Goal: Check status

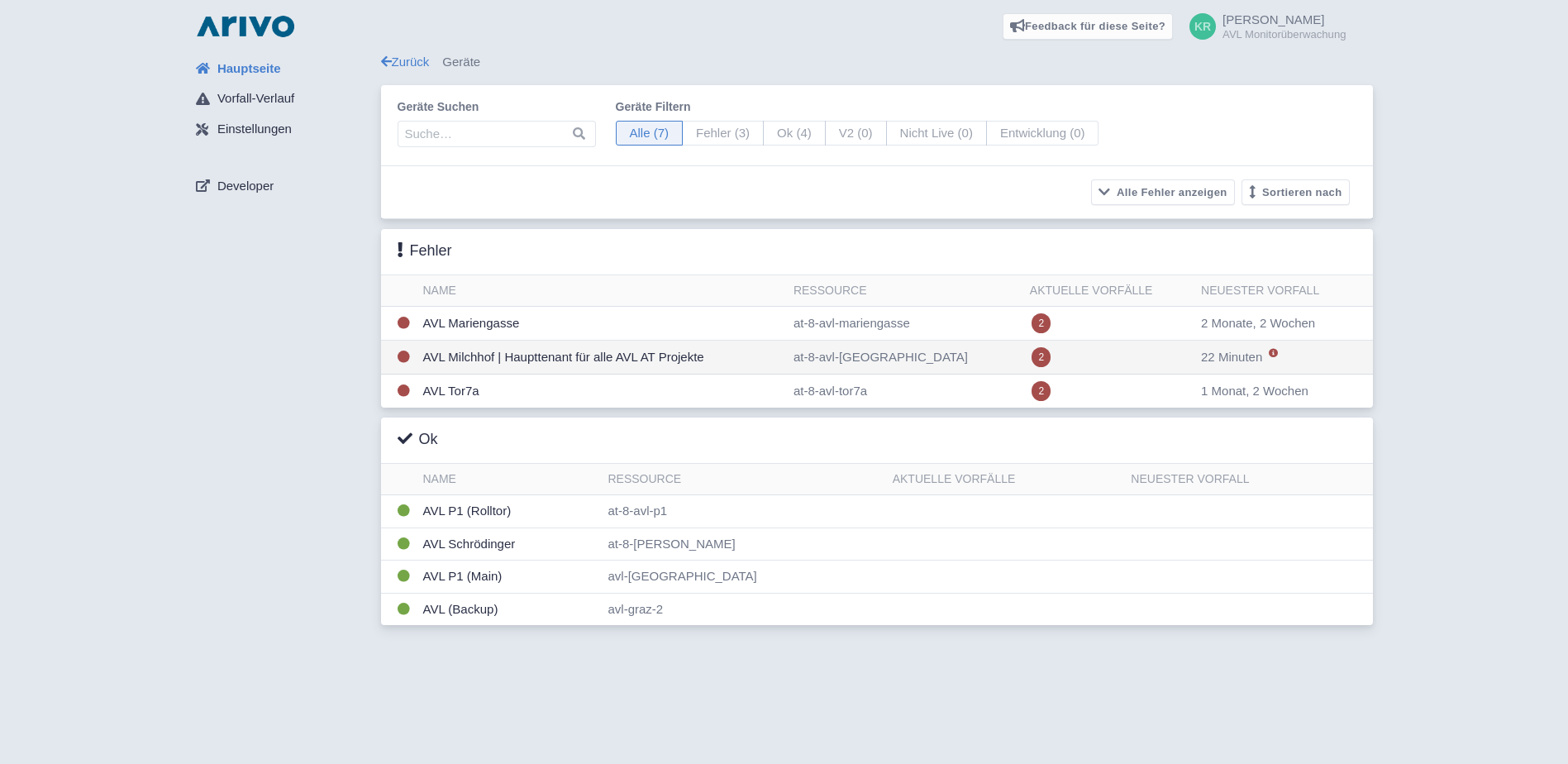
click at [460, 355] on td "AVL Milchhof | Haupttenant für alle AVL AT Projekte" at bounding box center [601, 358] width 371 height 34
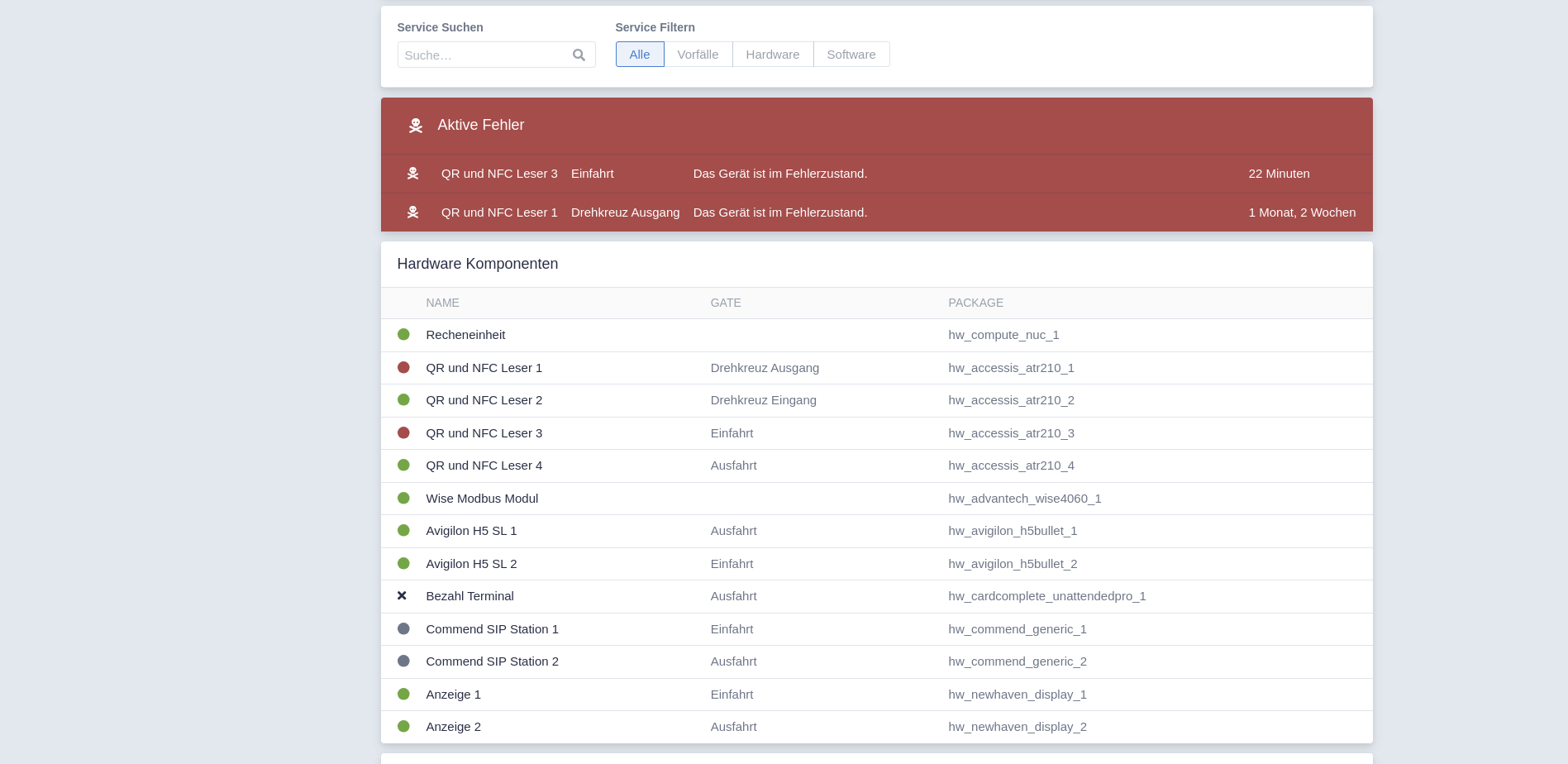
scroll to position [248, 0]
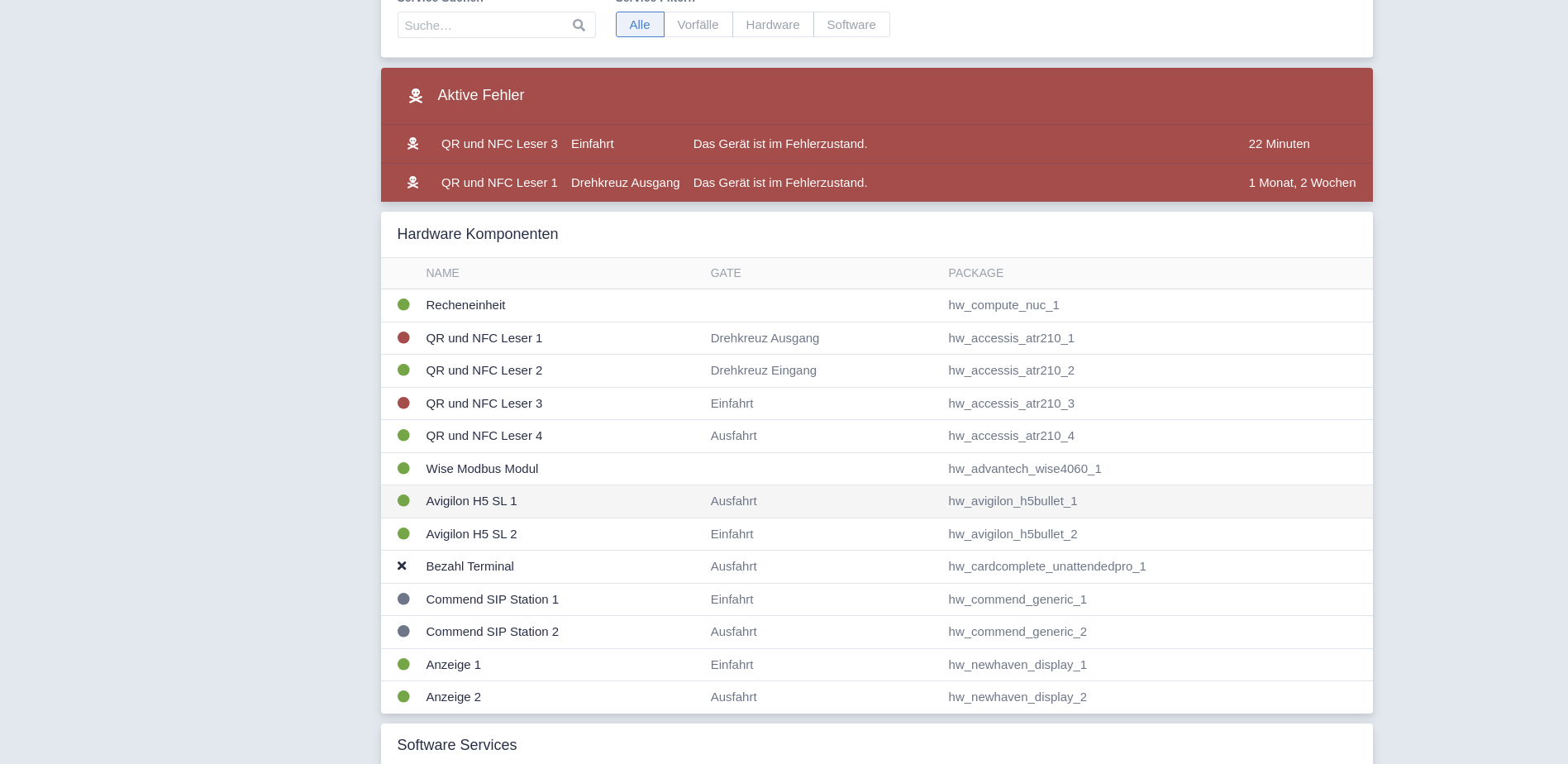
click at [464, 500] on td "Avigilon H5 SL 1" at bounding box center [562, 502] width 284 height 33
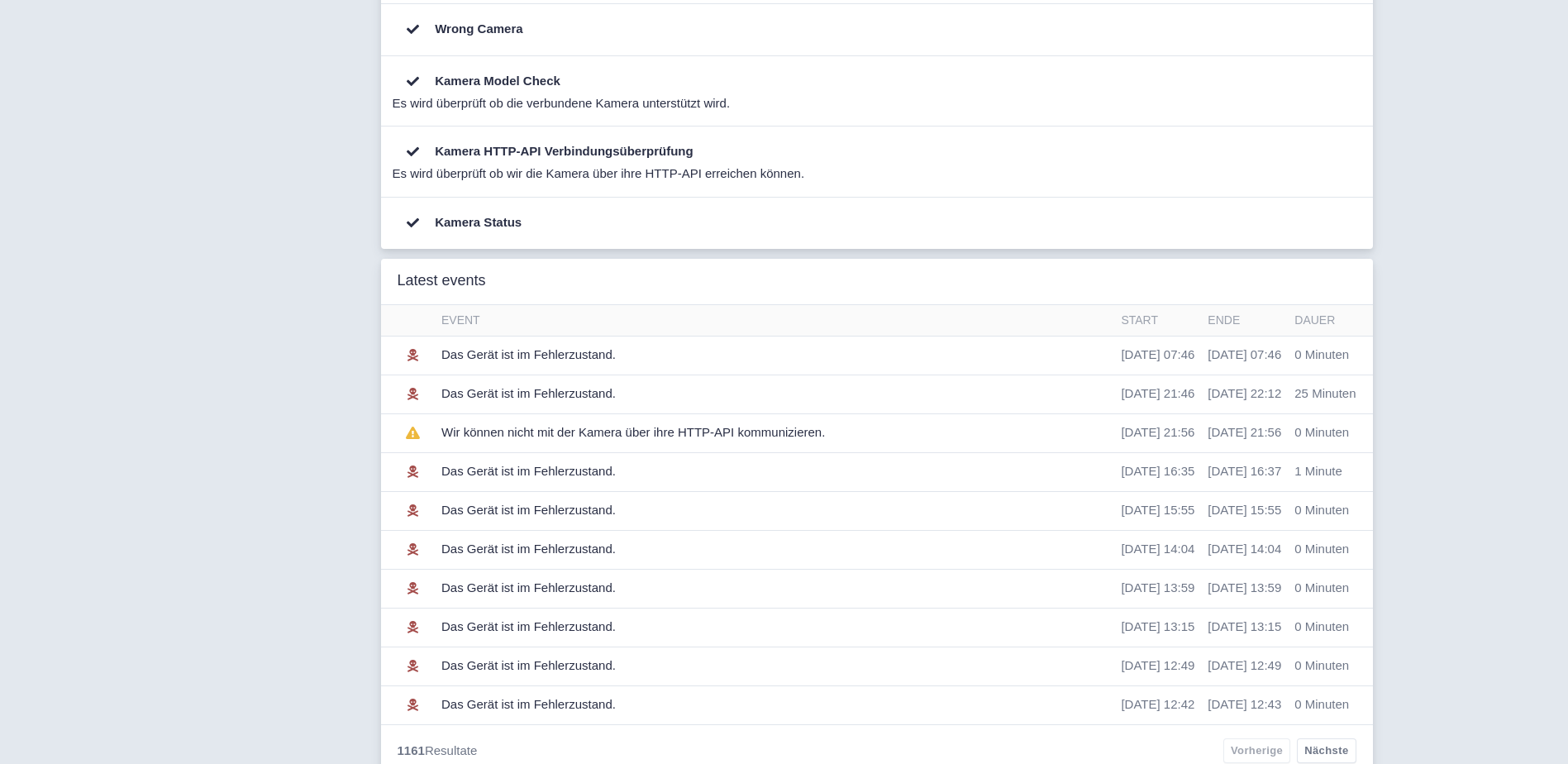
scroll to position [413, 0]
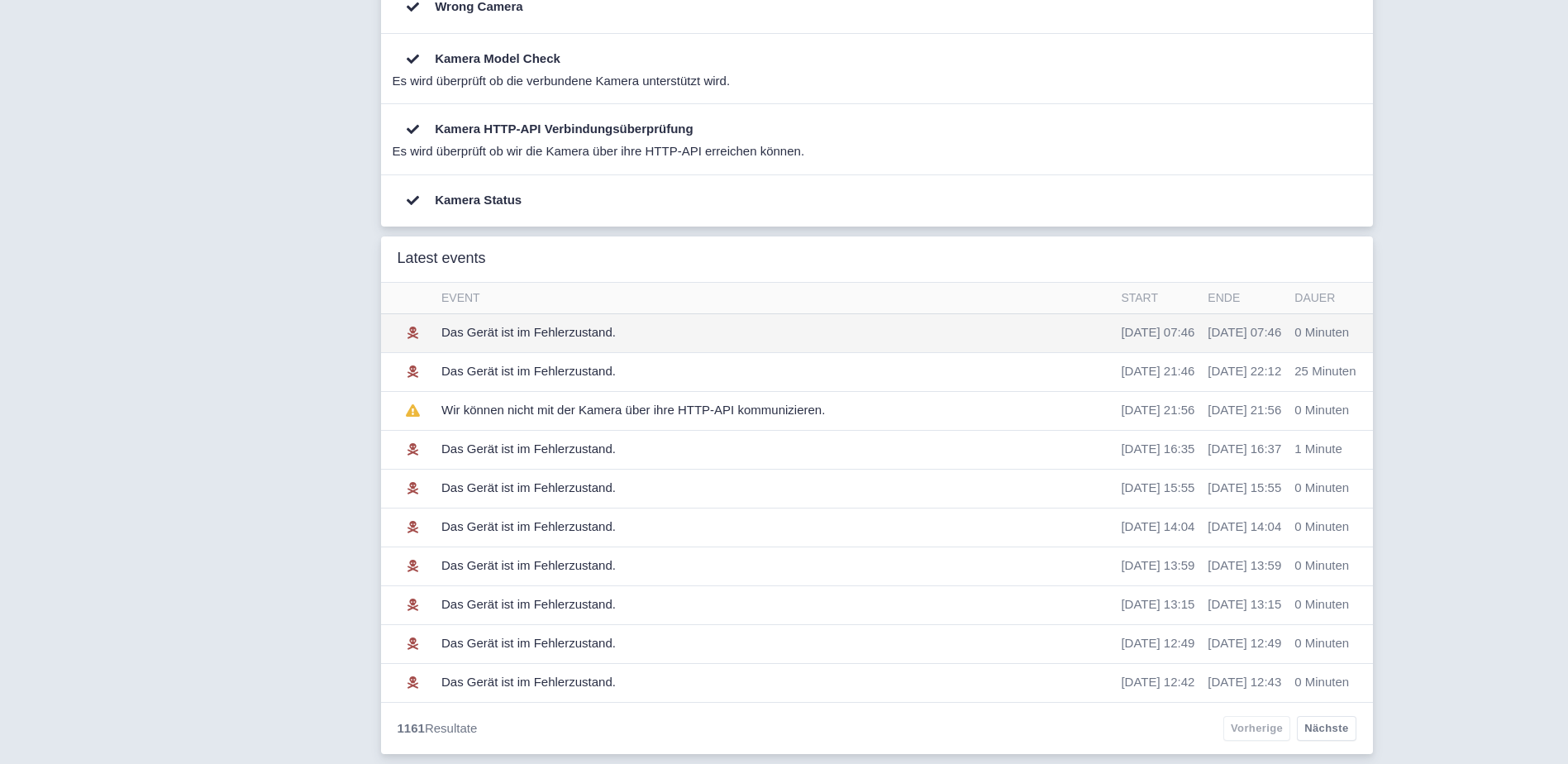
click at [544, 327] on td "Das Gerät ist im Fehlerzustand." at bounding box center [775, 332] width 680 height 39
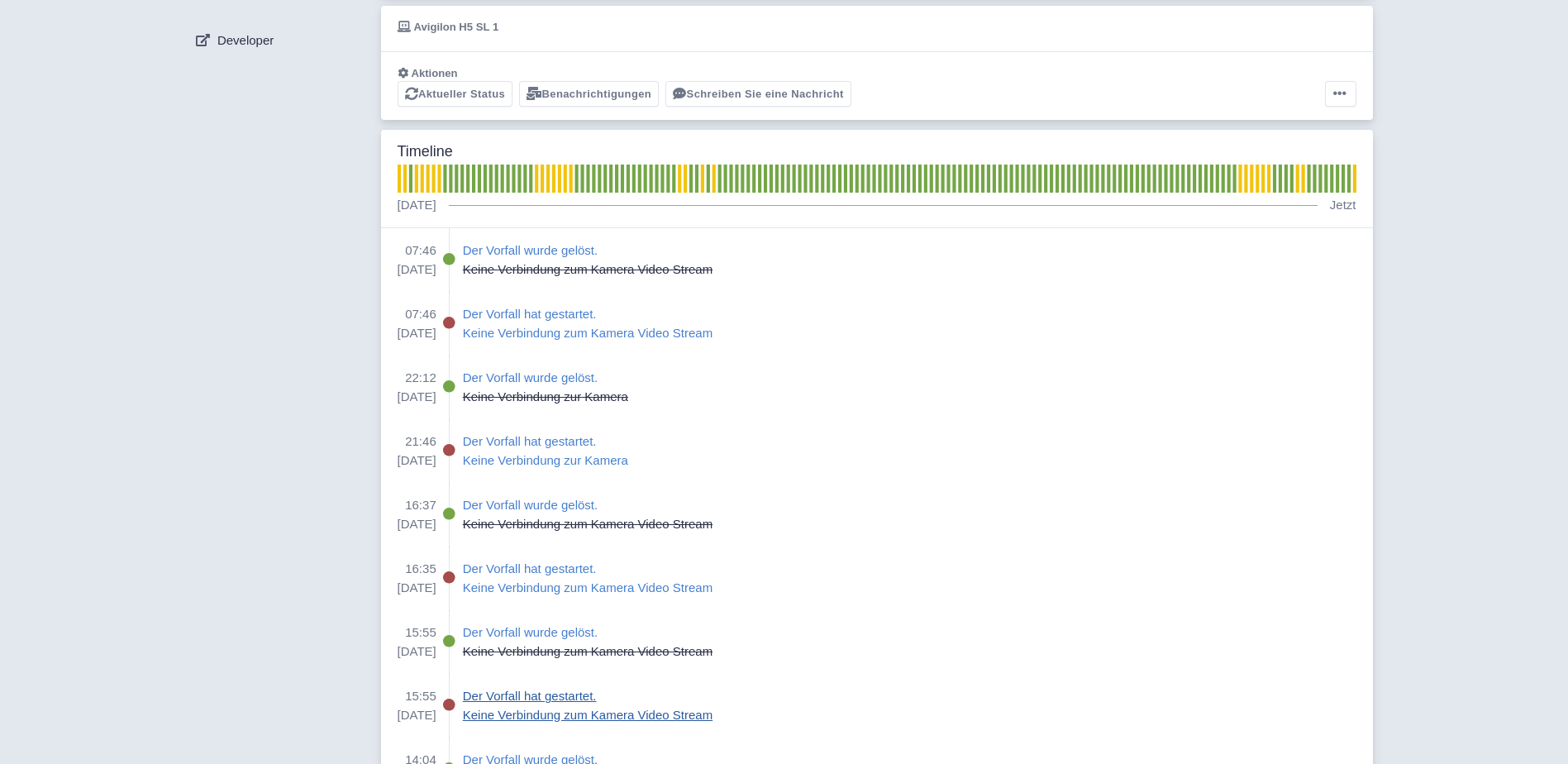
scroll to position [144, 0]
